Goal: Find specific page/section: Locate a particular part of the current website

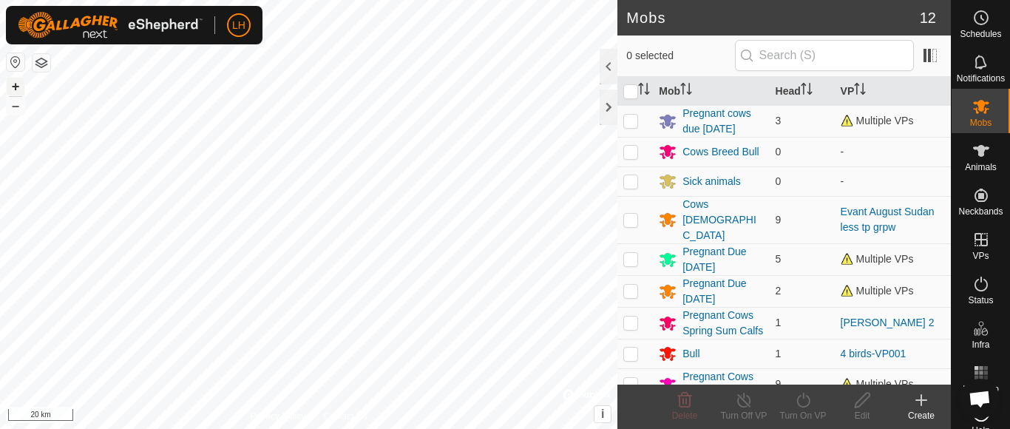
click at [13, 84] on button "+" at bounding box center [16, 87] width 18 height 18
click at [14, 91] on button "+" at bounding box center [16, 87] width 18 height 18
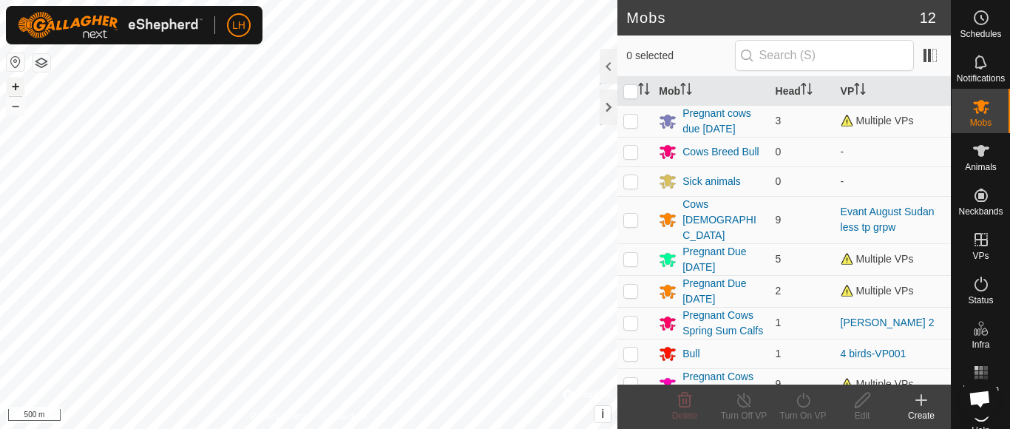
click at [14, 91] on button "+" at bounding box center [16, 87] width 18 height 18
click at [15, 108] on button "–" at bounding box center [16, 106] width 18 height 18
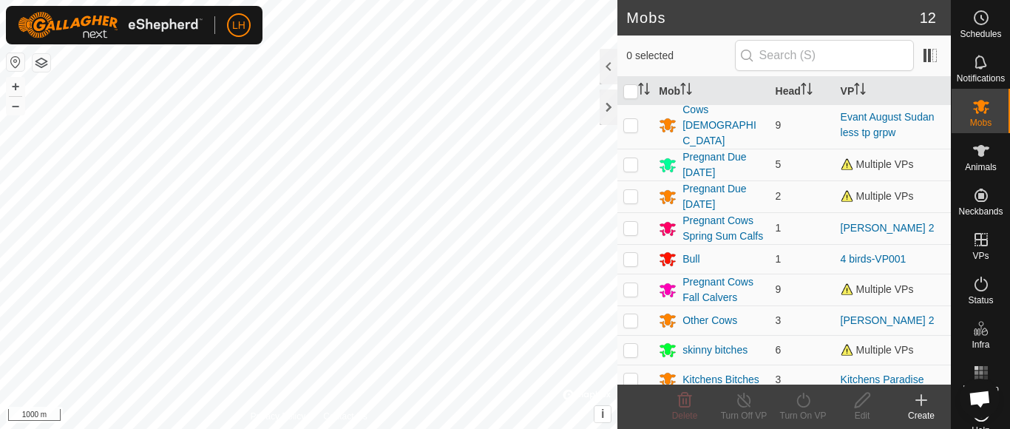
scroll to position [109, 0]
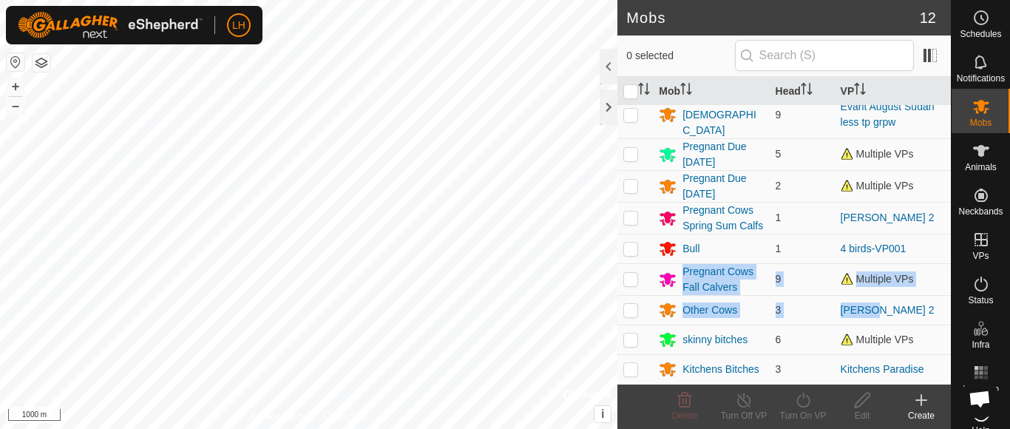
drag, startPoint x: 938, startPoint y: 306, endPoint x: 938, endPoint y: 236, distance: 70.3
click at [938, 236] on div "Mob Head VP Pregnant cows due [DATE] 3 Multiple VPs Cows Breed Bull 0 - Sick an…" at bounding box center [785, 231] width 334 height 308
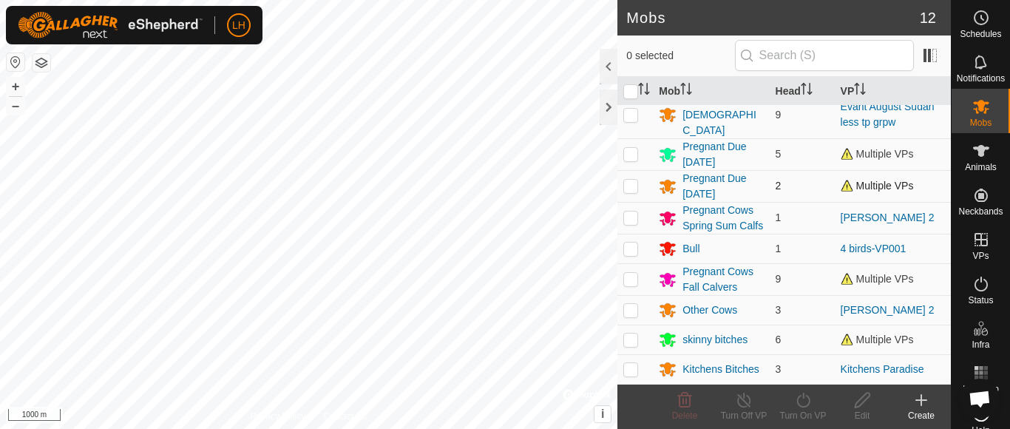
click at [640, 170] on td at bounding box center [635, 186] width 35 height 32
checkbox input "true"
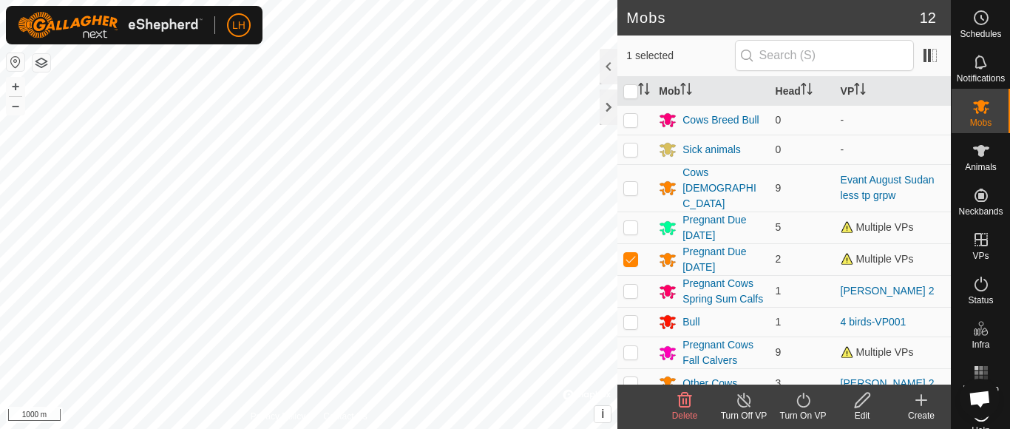
scroll to position [0, 0]
